Goal: Find specific page/section: Find specific page/section

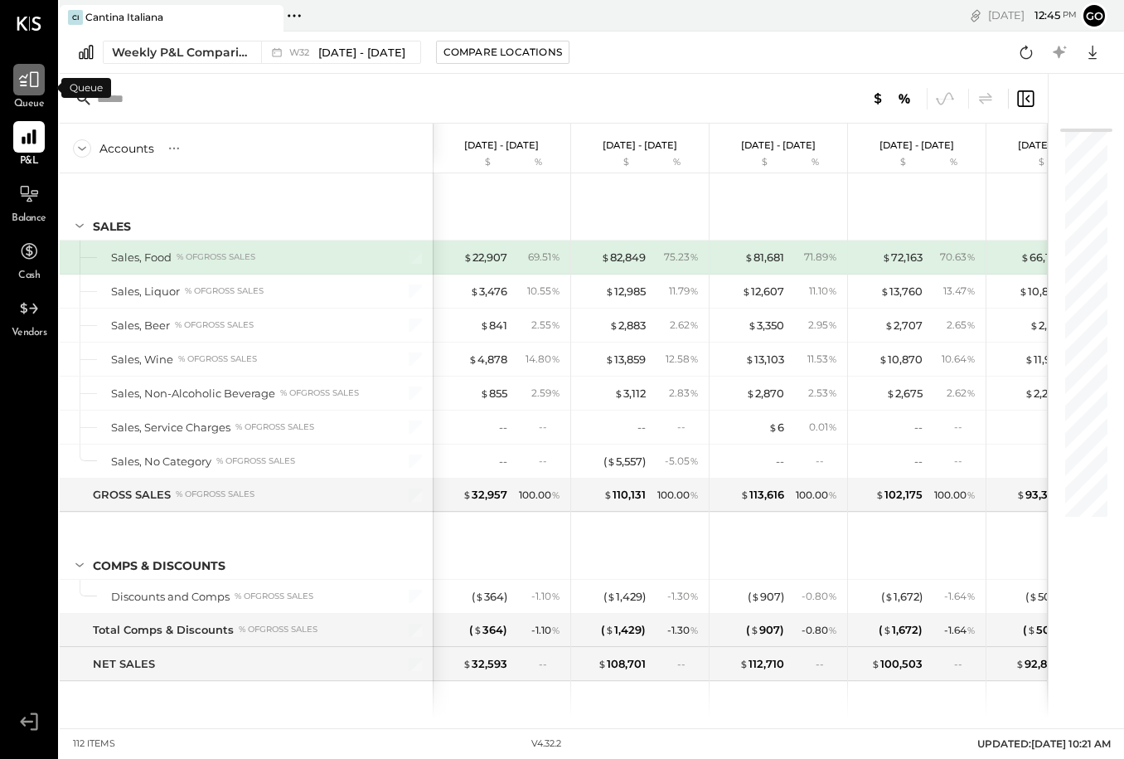
click at [31, 87] on icon at bounding box center [29, 80] width 22 height 22
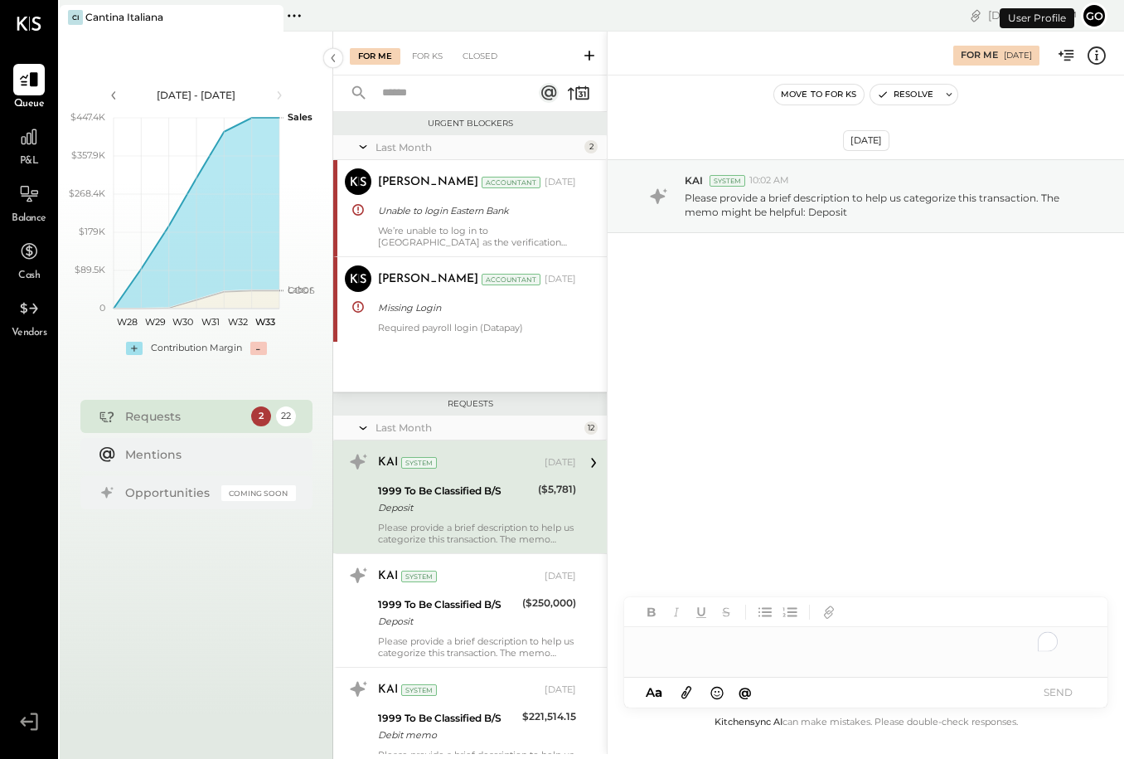
scroll to position [62, 0]
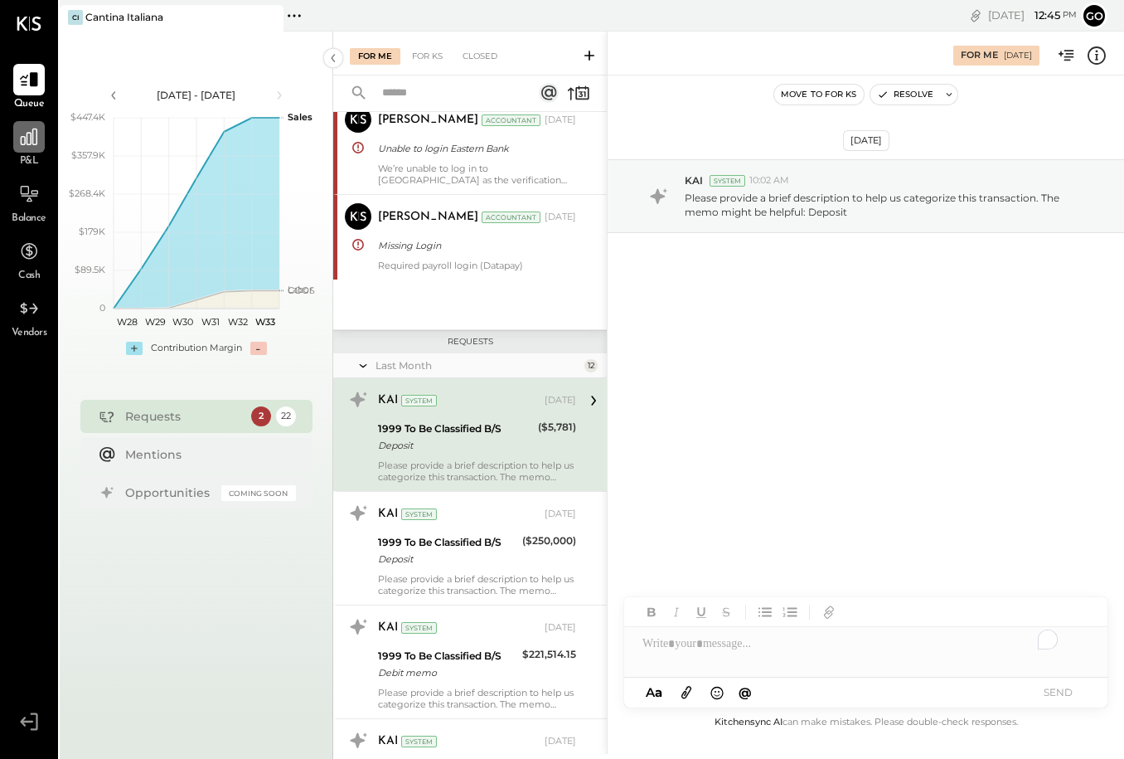
click at [29, 142] on icon at bounding box center [29, 137] width 22 height 22
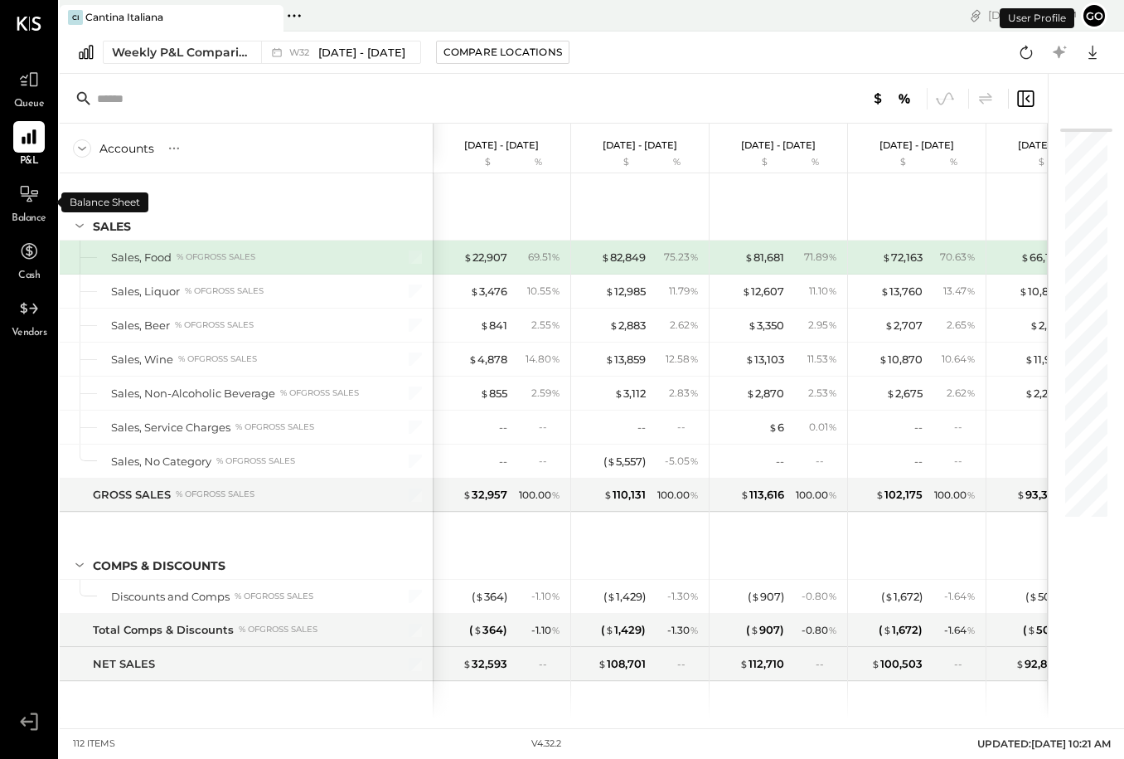
click at [37, 216] on span "Balance" at bounding box center [29, 218] width 35 height 15
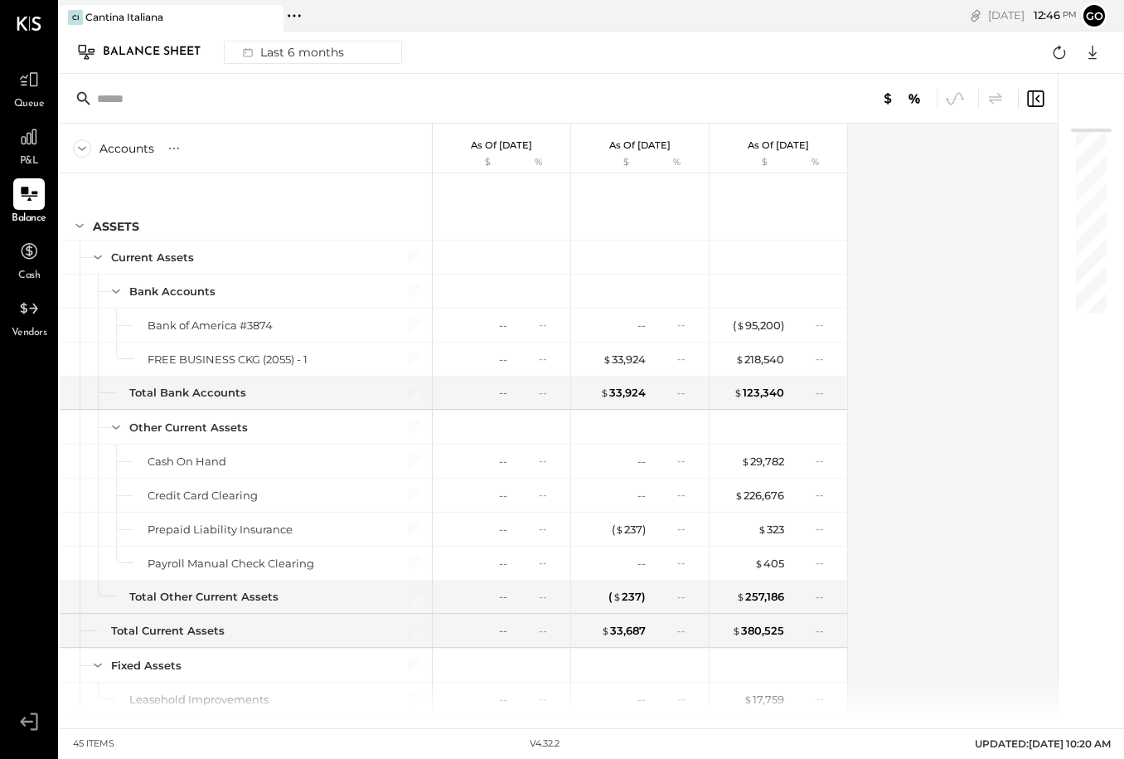
click at [172, 52] on div "Balance Sheet" at bounding box center [160, 52] width 114 height 27
click at [162, 54] on div "Balance Sheet" at bounding box center [160, 52] width 114 height 27
click at [289, 59] on div "Last 6 months" at bounding box center [292, 52] width 118 height 22
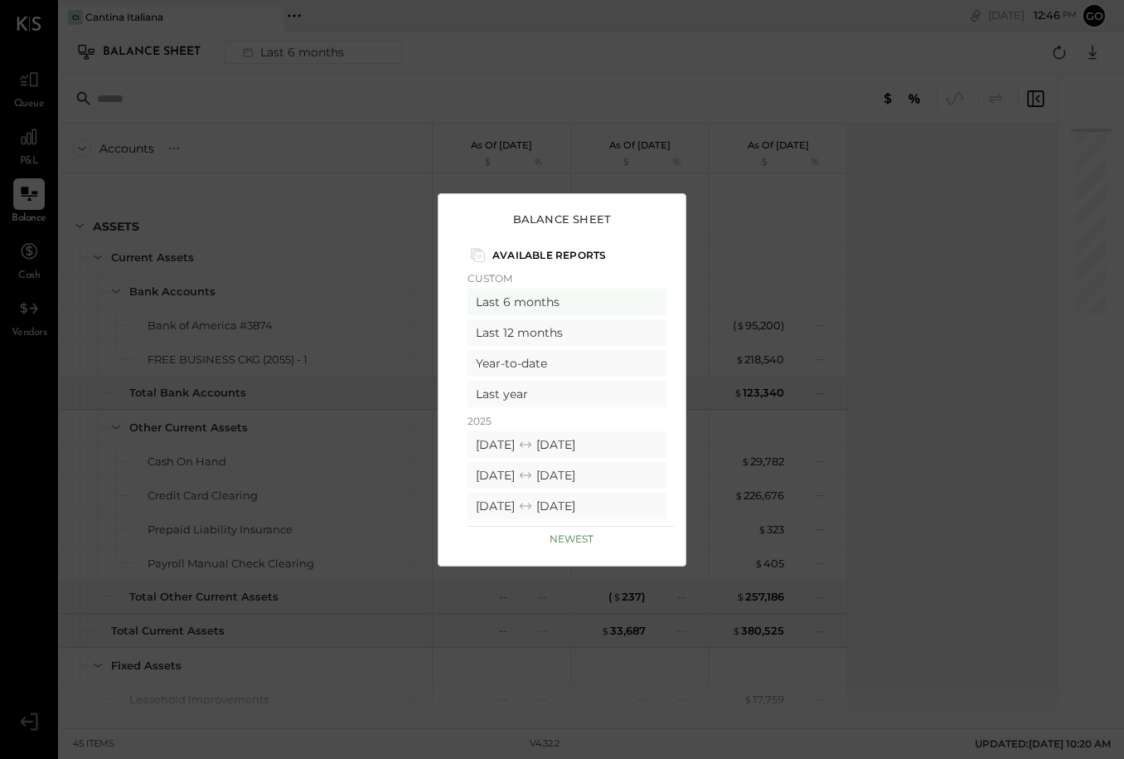
click at [555, 71] on div "Balance Sheet Available Reports Custom Last 6 months Last 12 months Year-to-dat…" at bounding box center [562, 379] width 1124 height 759
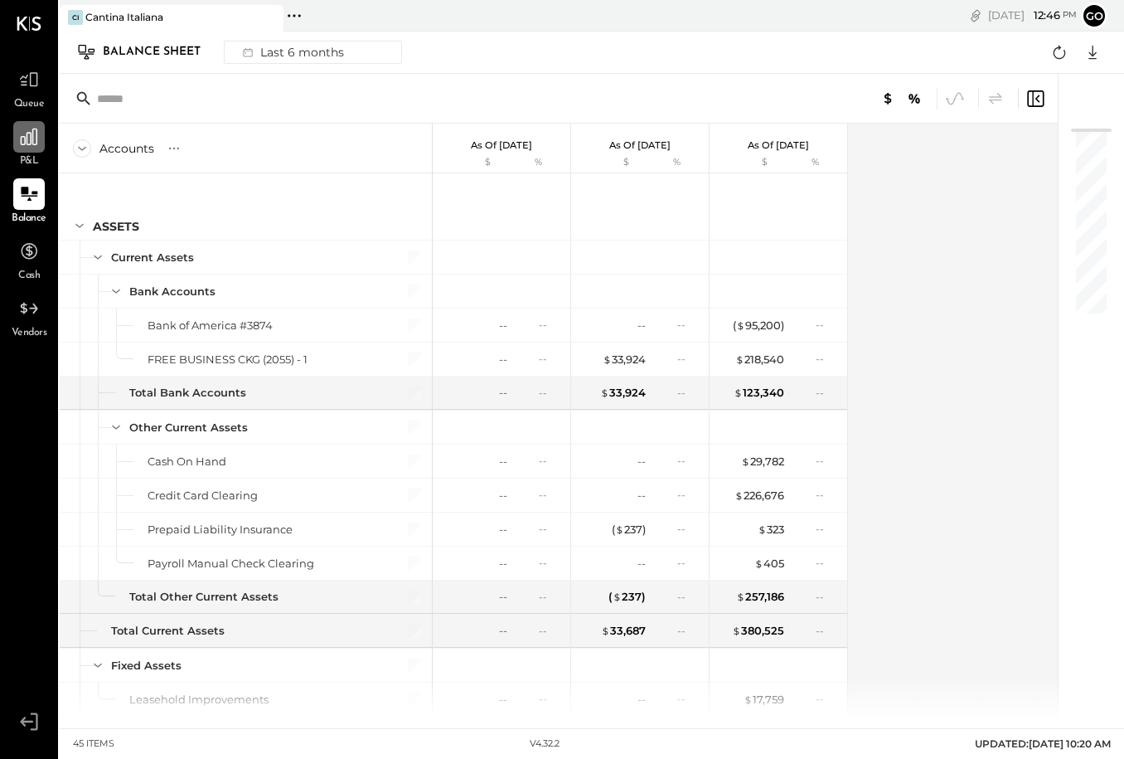
click at [33, 140] on icon at bounding box center [29, 137] width 17 height 17
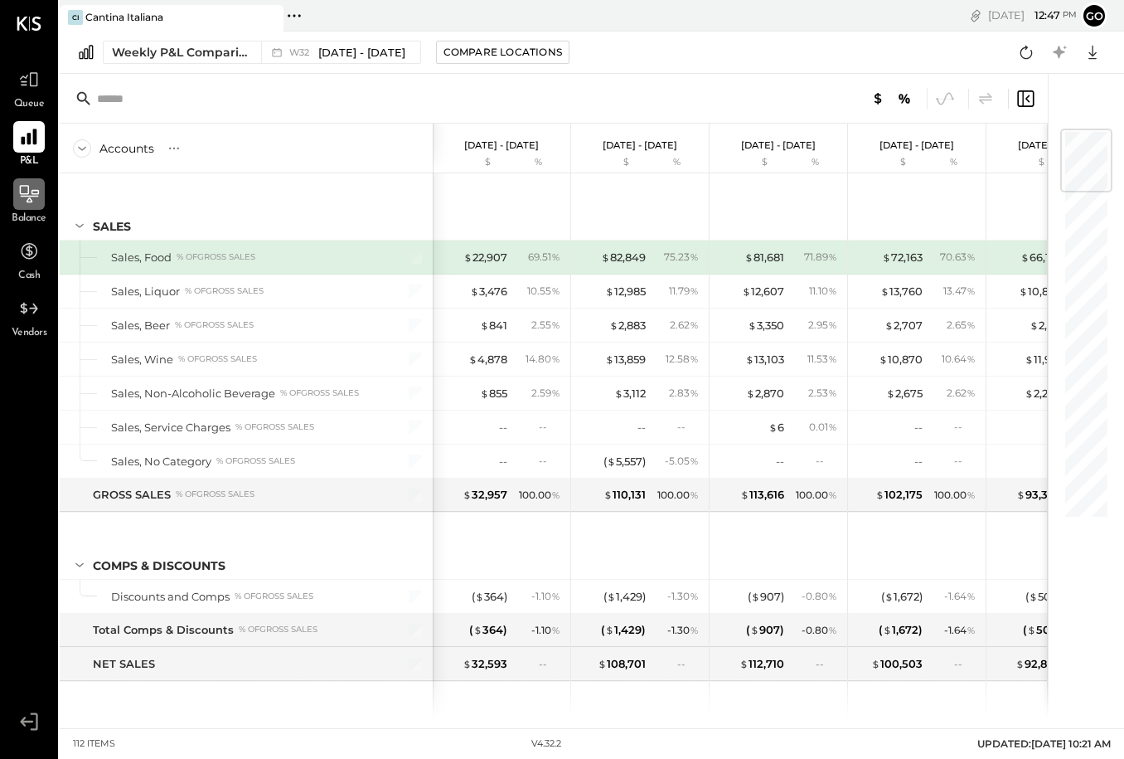
click at [34, 208] on div at bounding box center [29, 194] width 32 height 32
